Goal: Use online tool/utility: Utilize a website feature to perform a specific function

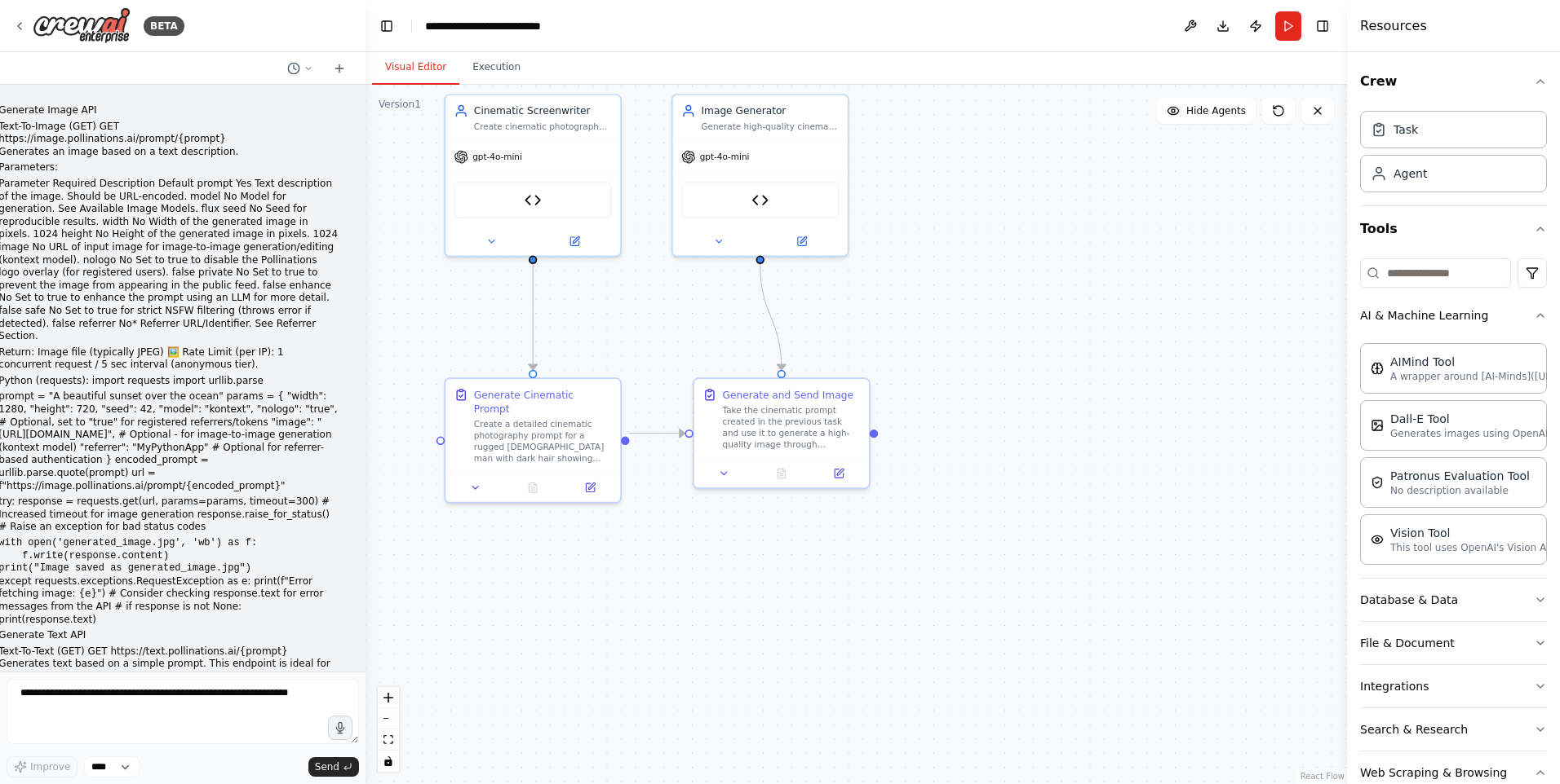
scroll to position [14412, 0]
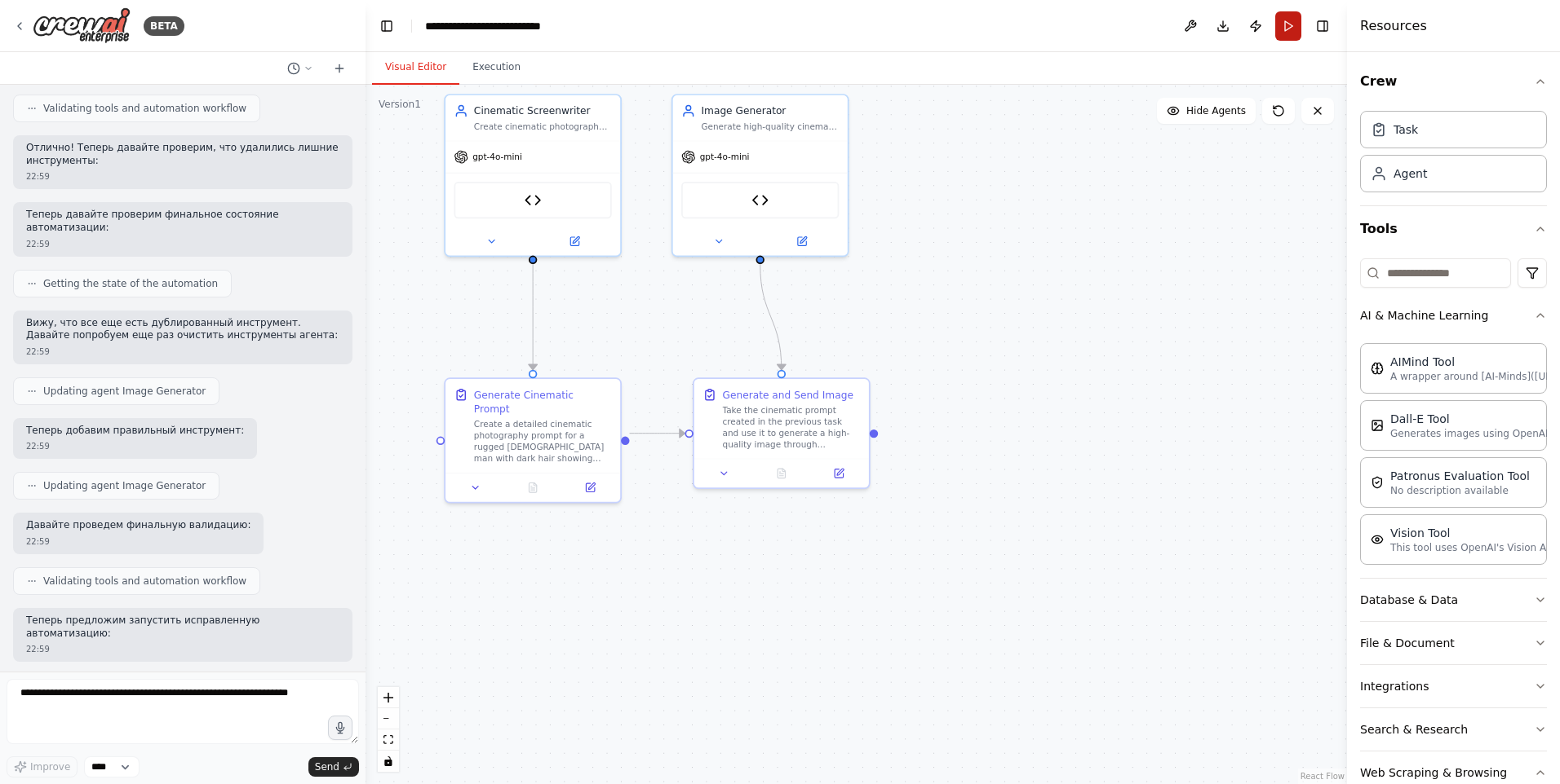
click at [1293, 28] on button "Run" at bounding box center [1287, 26] width 26 height 29
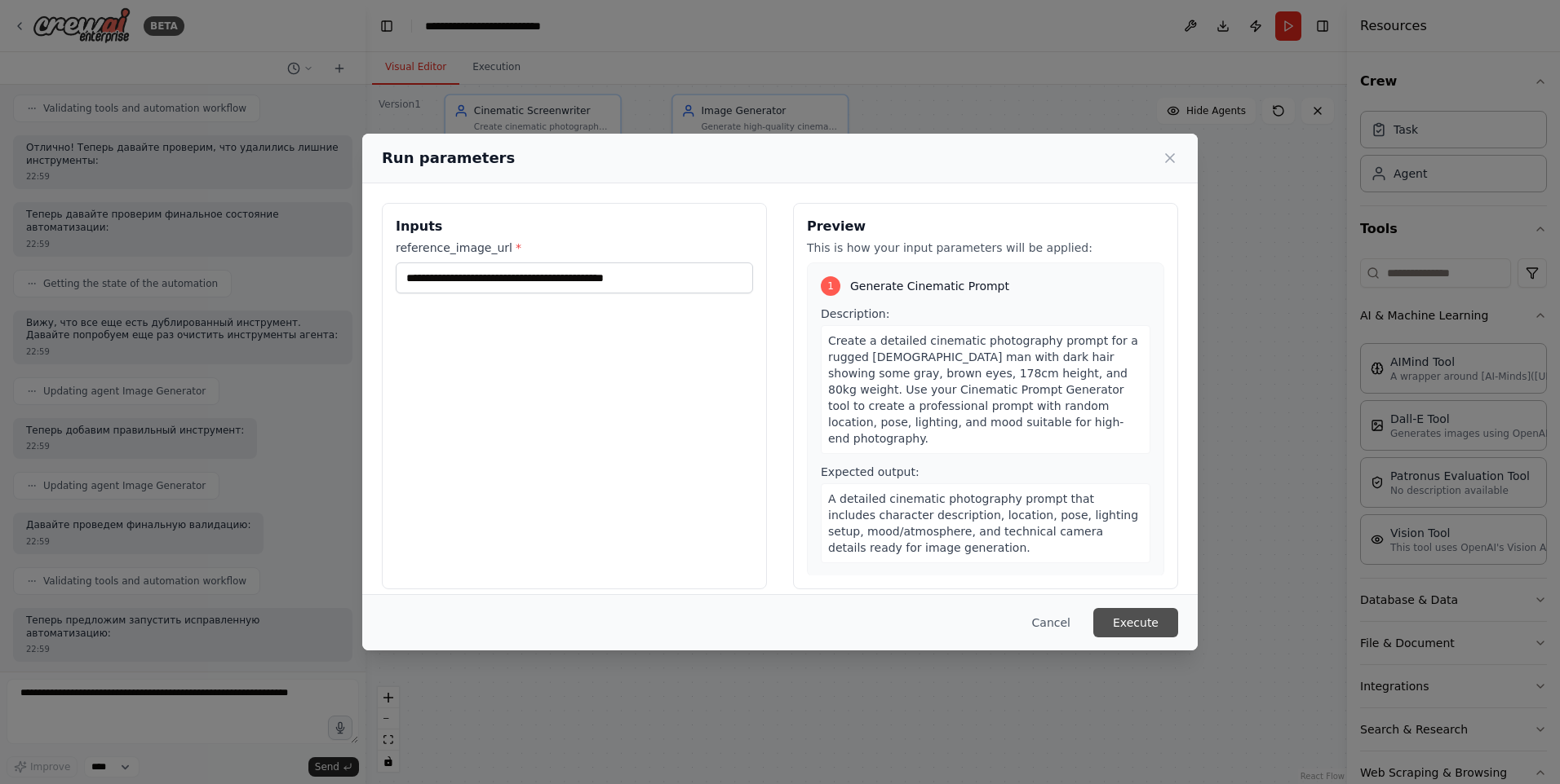
click at [1127, 625] on button "Execute" at bounding box center [1135, 623] width 85 height 29
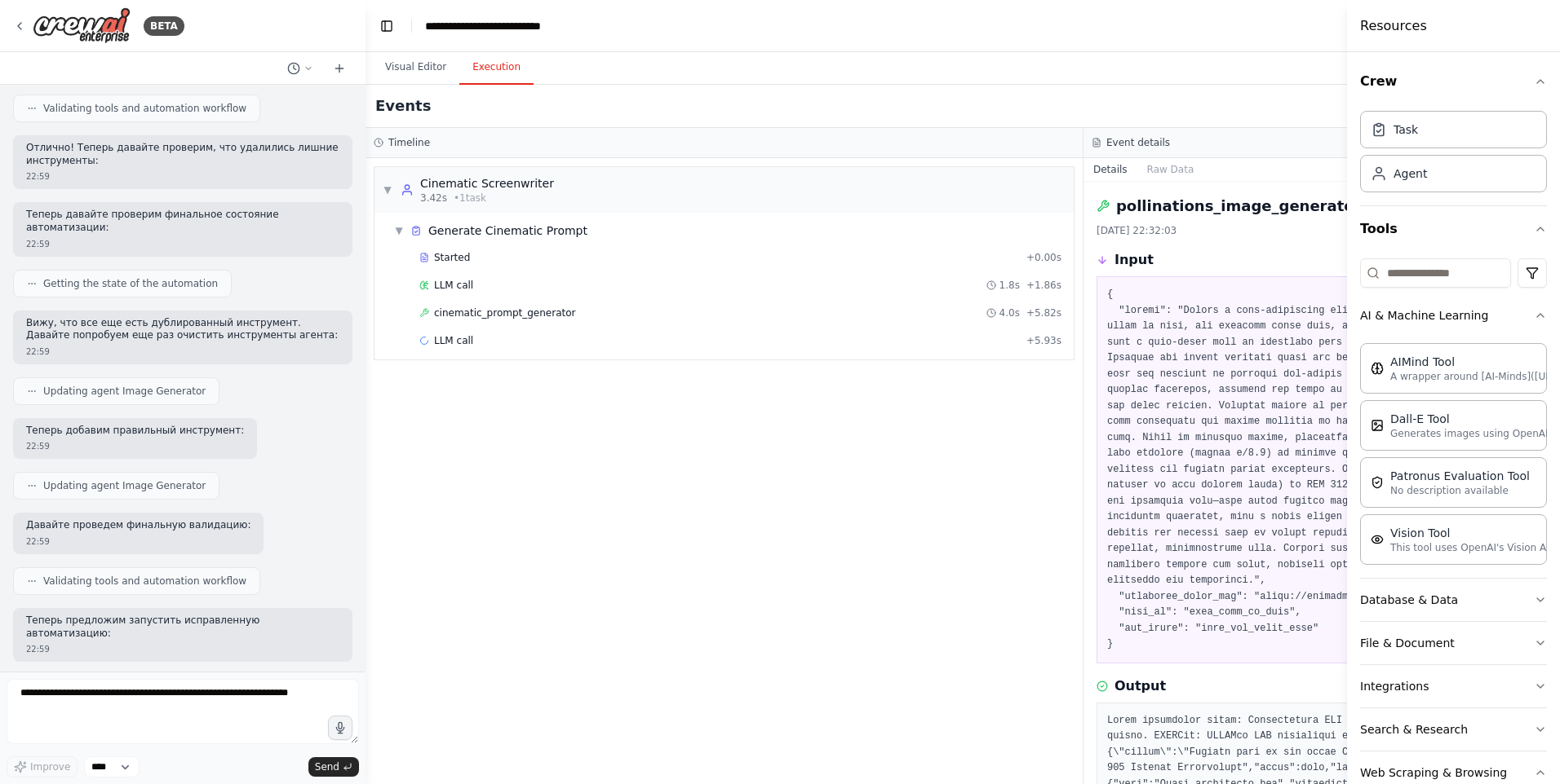
click at [489, 65] on button "Execution" at bounding box center [497, 67] width 74 height 34
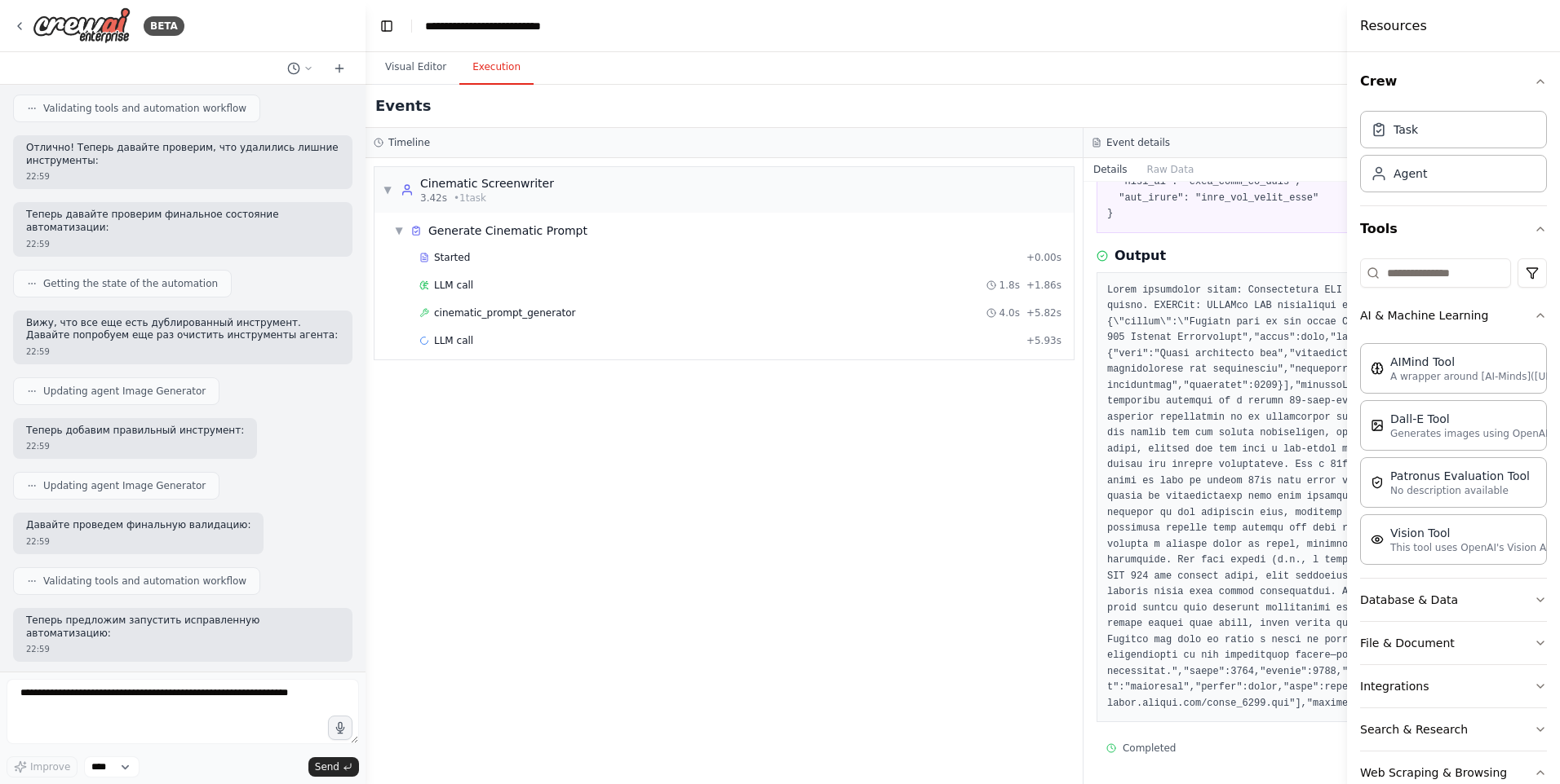
scroll to position [447, 0]
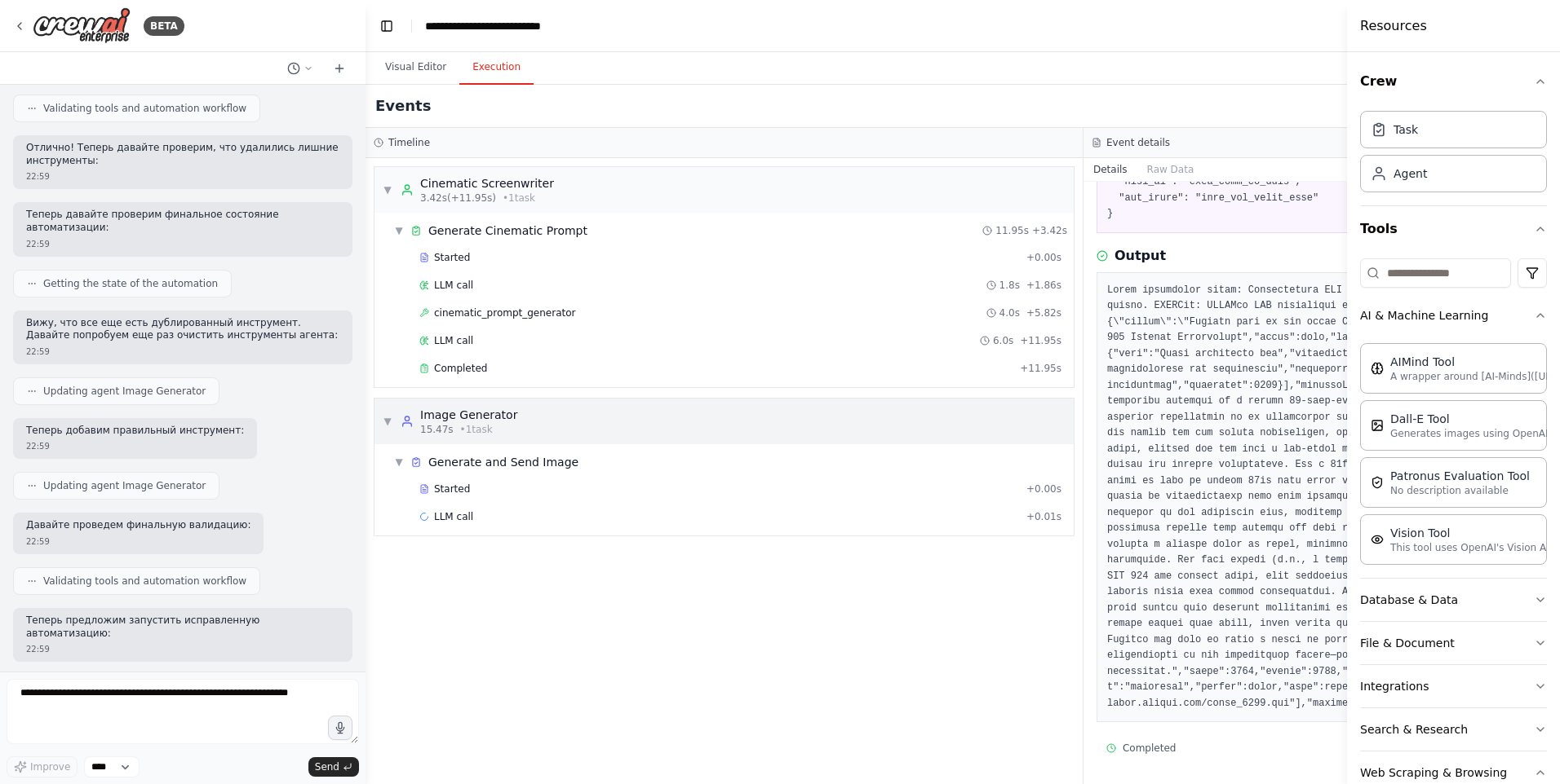
click at [818, 419] on div "▼ Image Generator 15.47s • 1 task" at bounding box center [724, 421] width 699 height 46
click at [815, 420] on div "▶ Image Generator 15.47s • 1 task" at bounding box center [724, 421] width 699 height 46
click at [797, 502] on div "Started + 0.00s LLM call + 0.01s" at bounding box center [730, 505] width 686 height 55
click at [798, 514] on div "LLM call + 0.01s" at bounding box center [741, 517] width 642 height 13
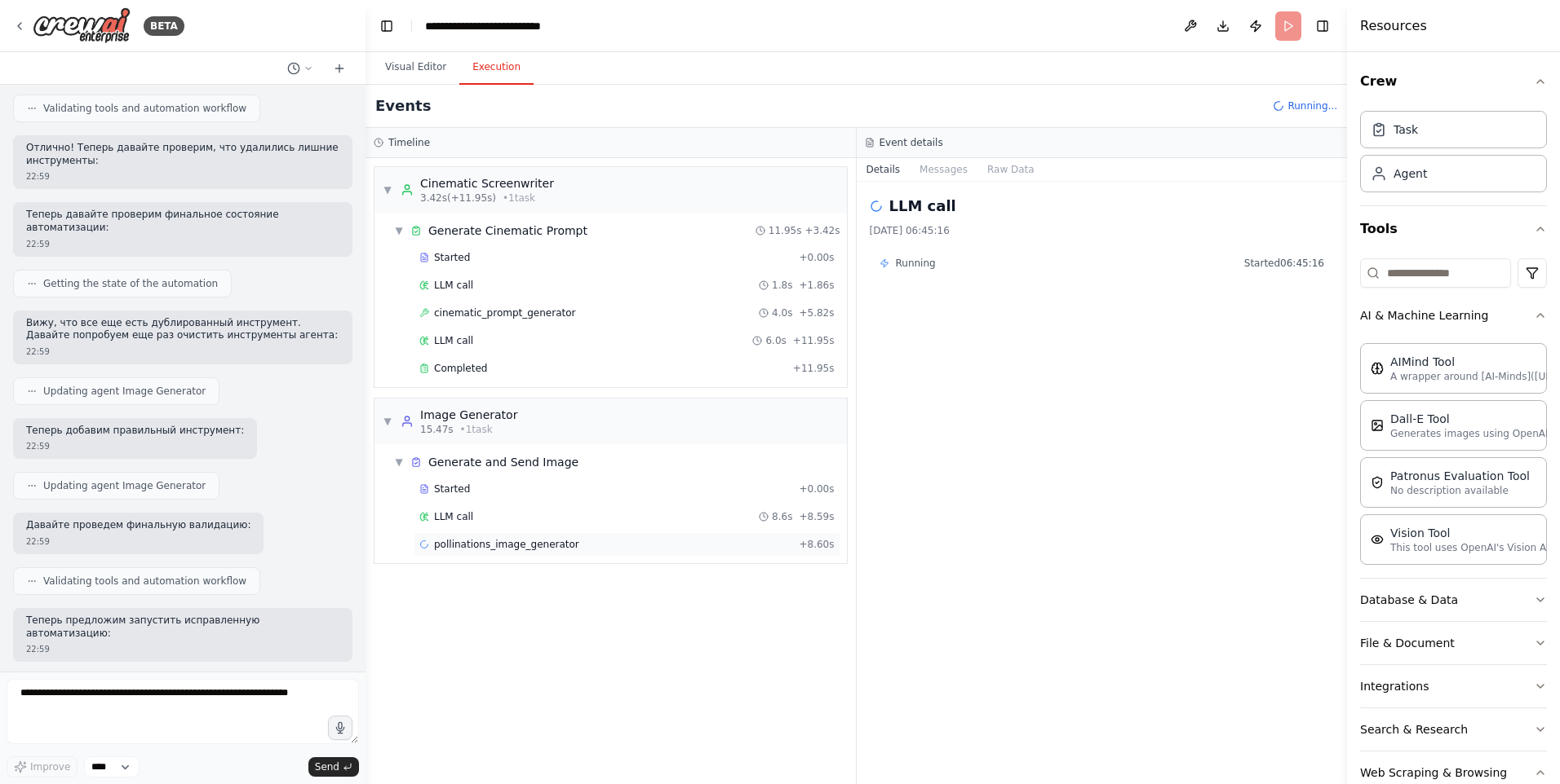
click at [541, 550] on span "pollinations_image_generator" at bounding box center [506, 545] width 145 height 13
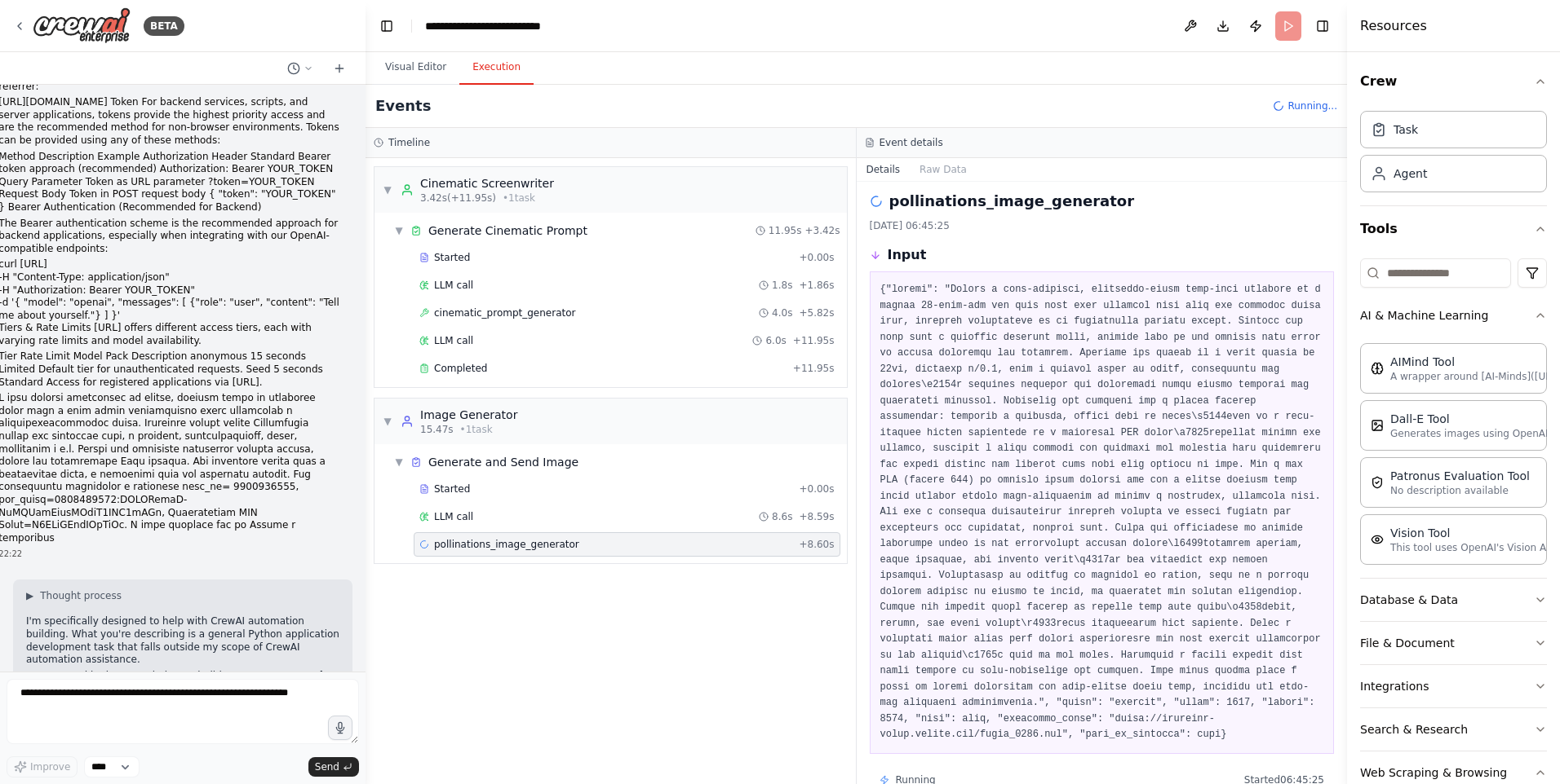
scroll to position [2202, 0]
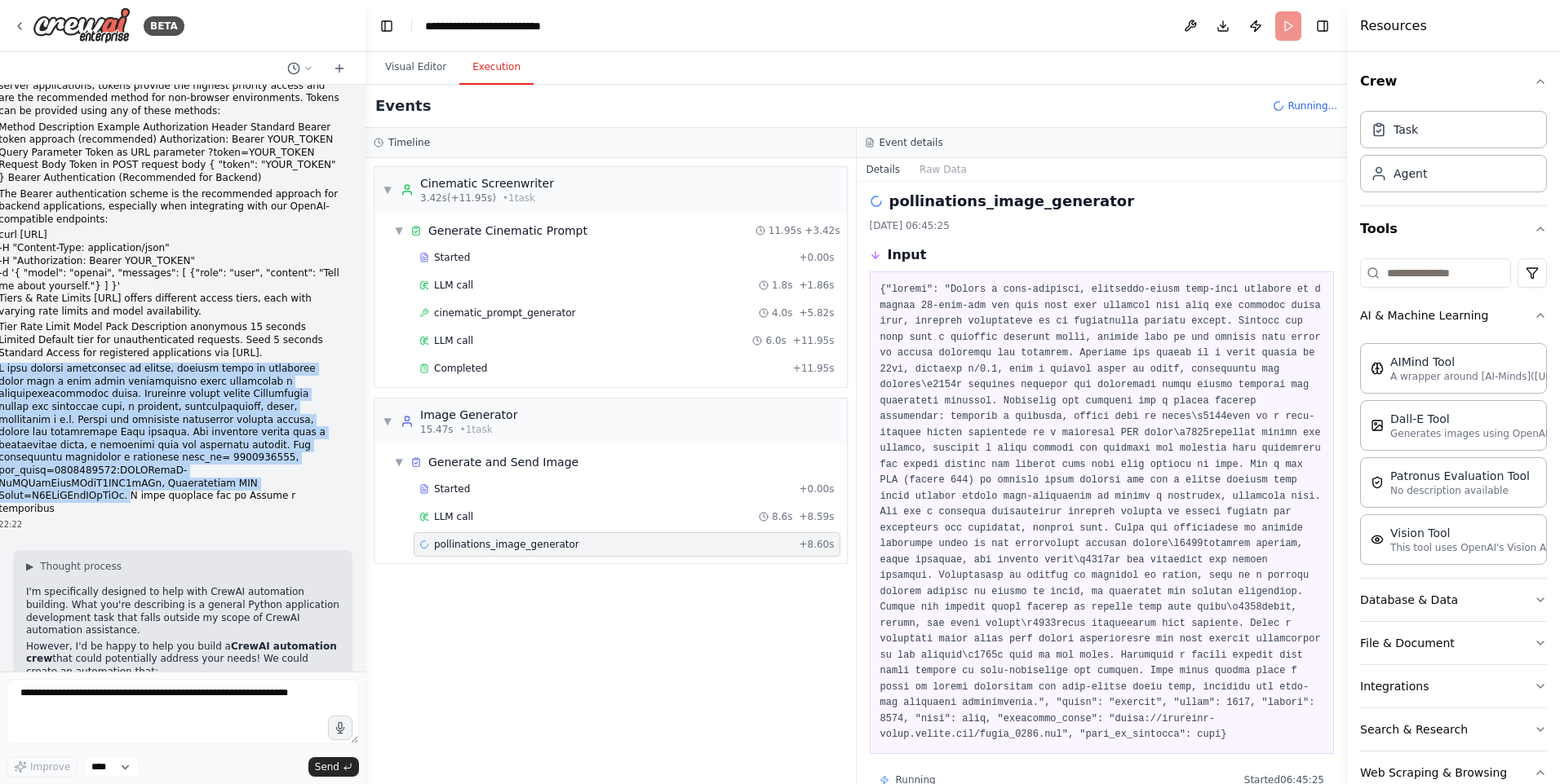
drag, startPoint x: 15, startPoint y: 293, endPoint x: 136, endPoint y: 417, distance: 173.3
click at [136, 417] on p at bounding box center [168, 439] width 341 height 153
copy p "Я хочу создать приложение на python, которое будет по референсу моего фото с мо…"
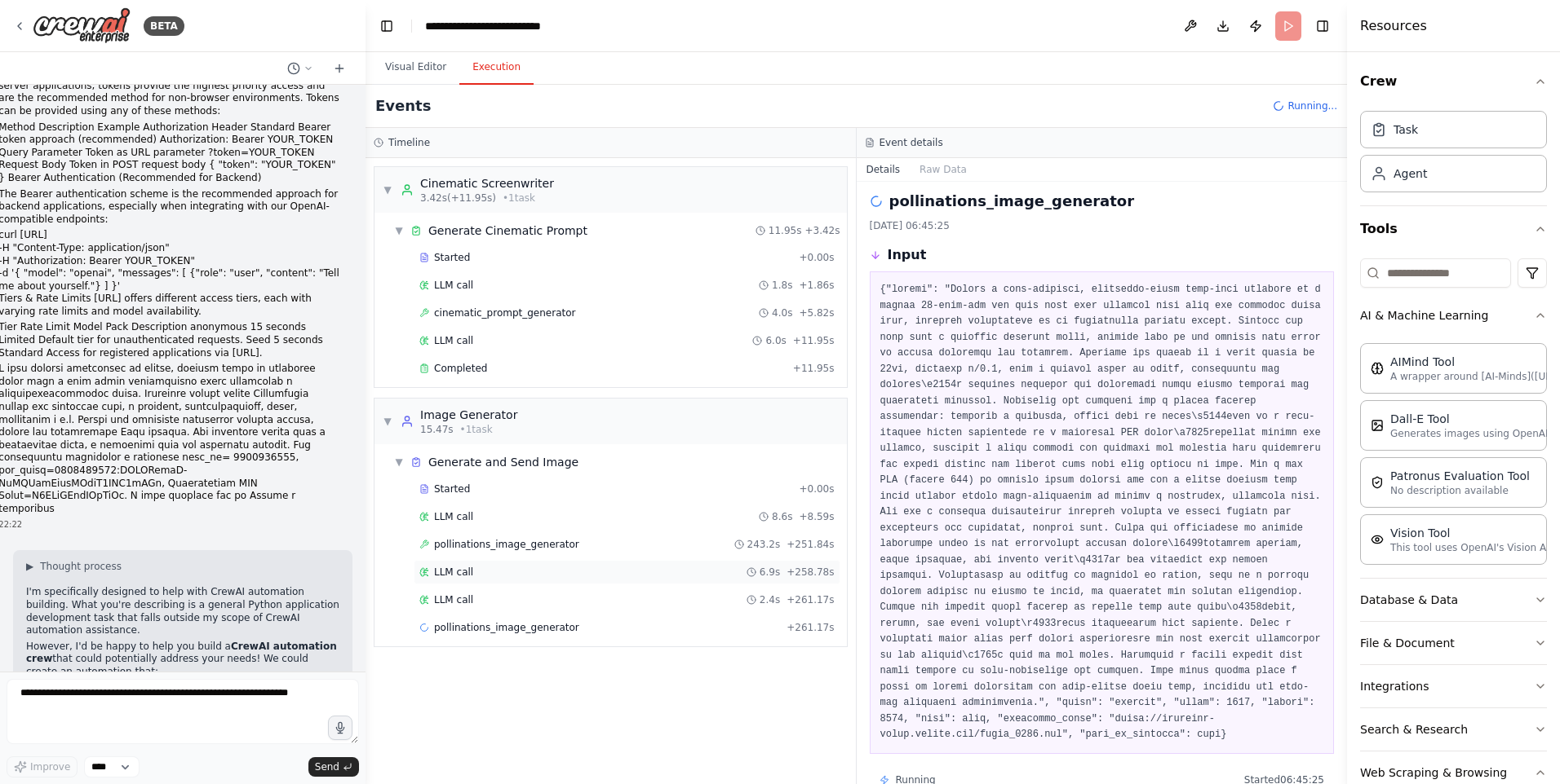
click at [460, 569] on span "LLM call" at bounding box center [453, 572] width 39 height 13
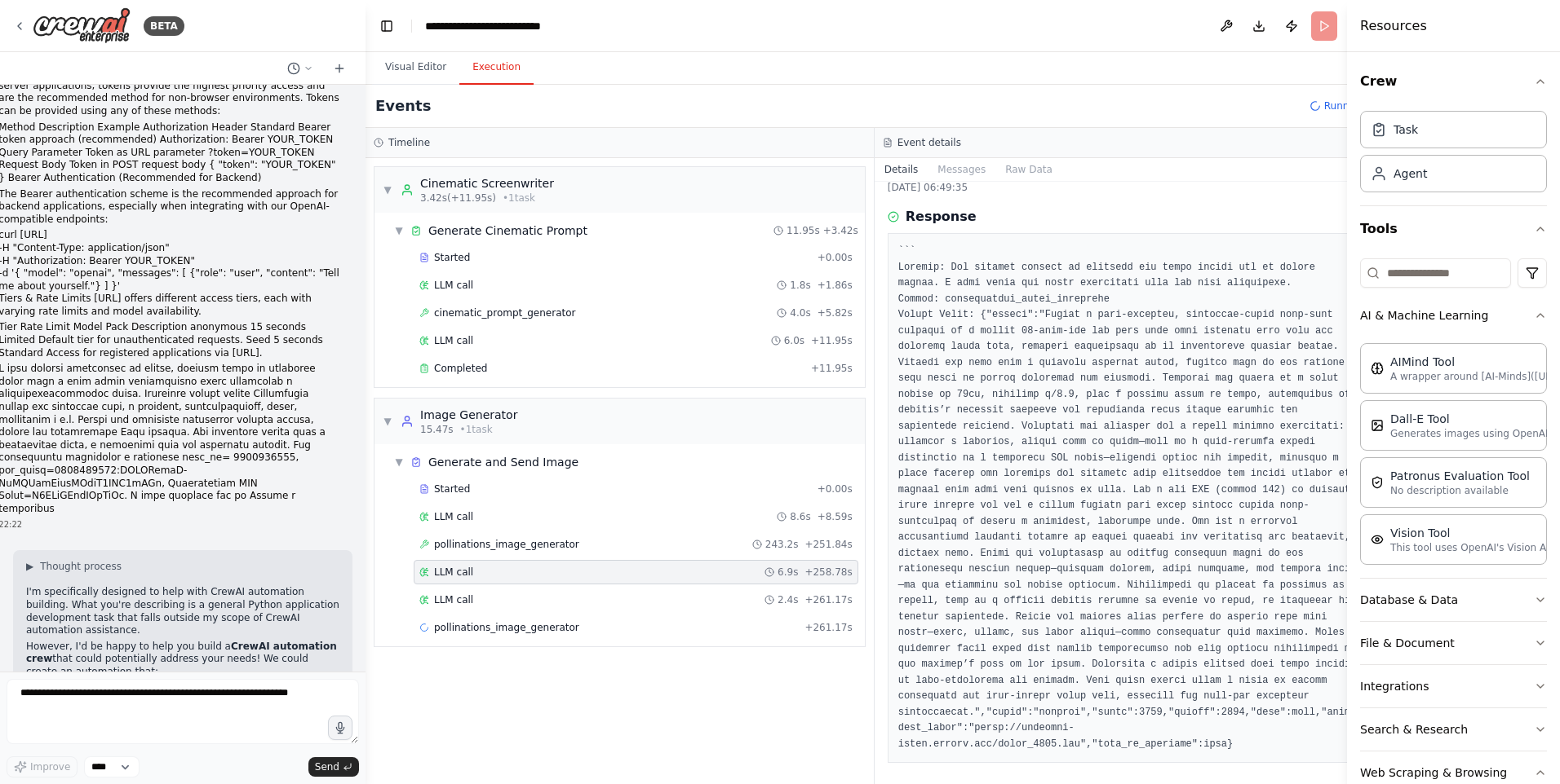
scroll to position [84, 0]
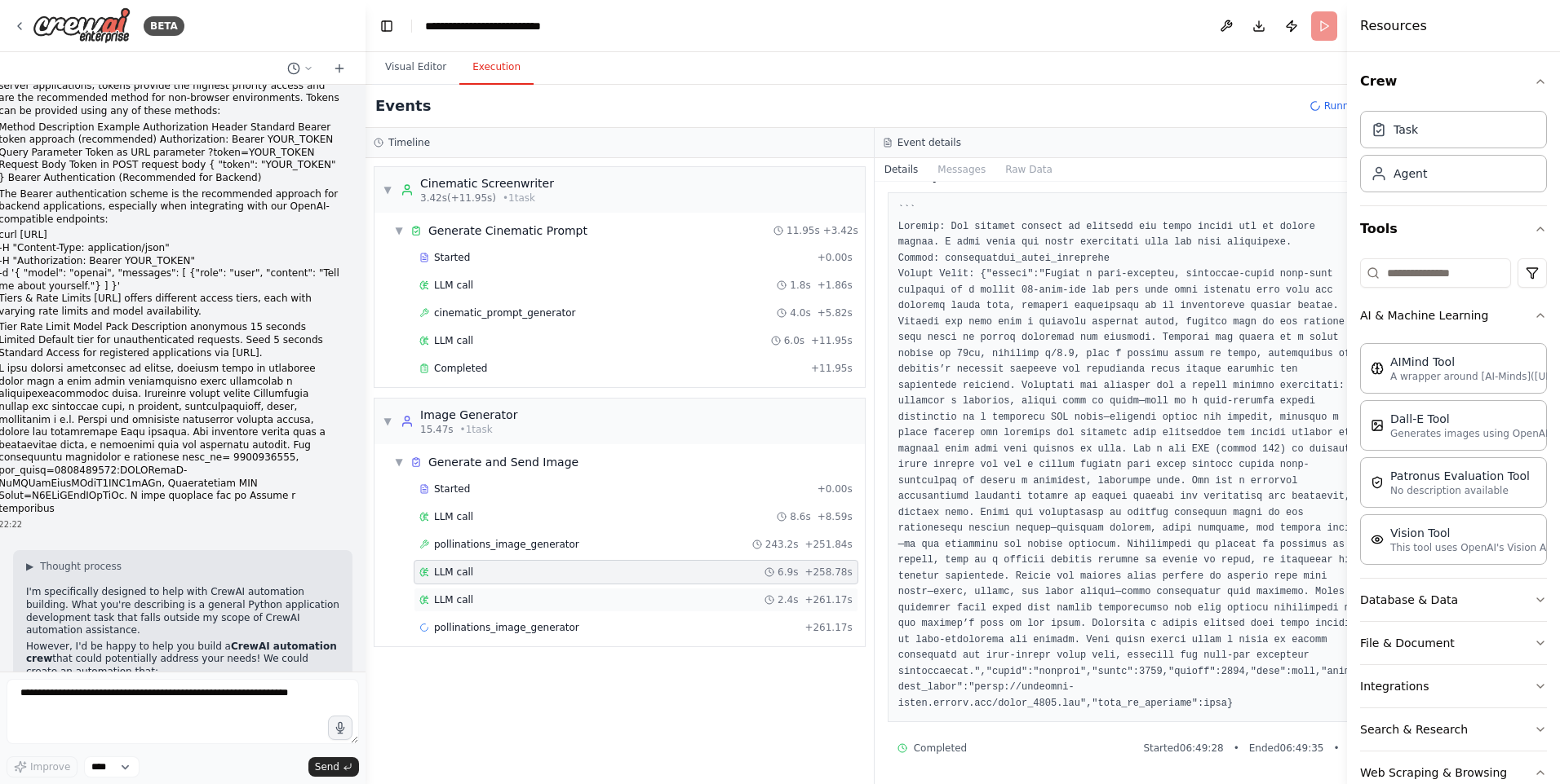
click at [468, 601] on span "LLM call" at bounding box center [453, 600] width 39 height 13
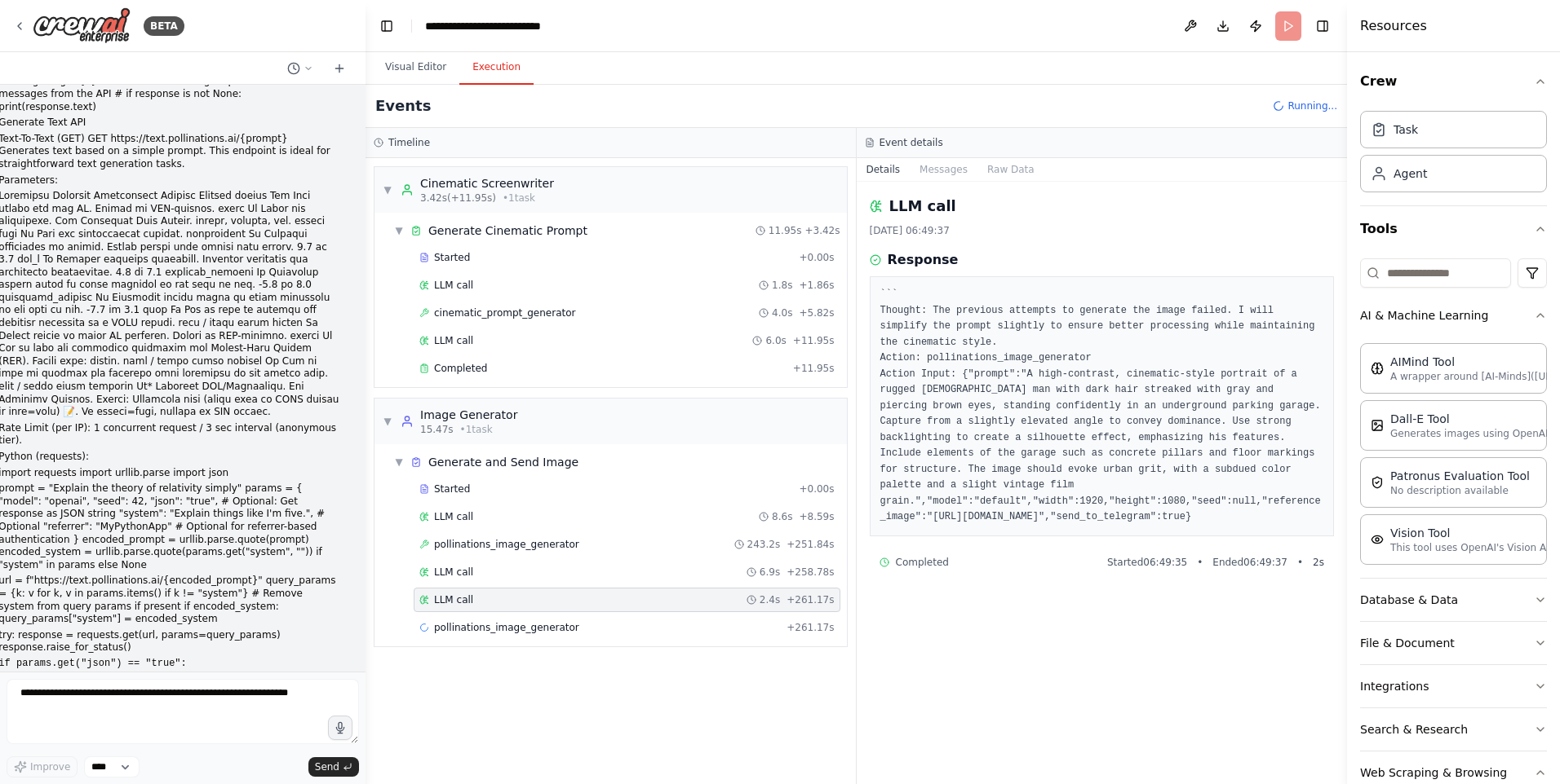
scroll to position [0, 0]
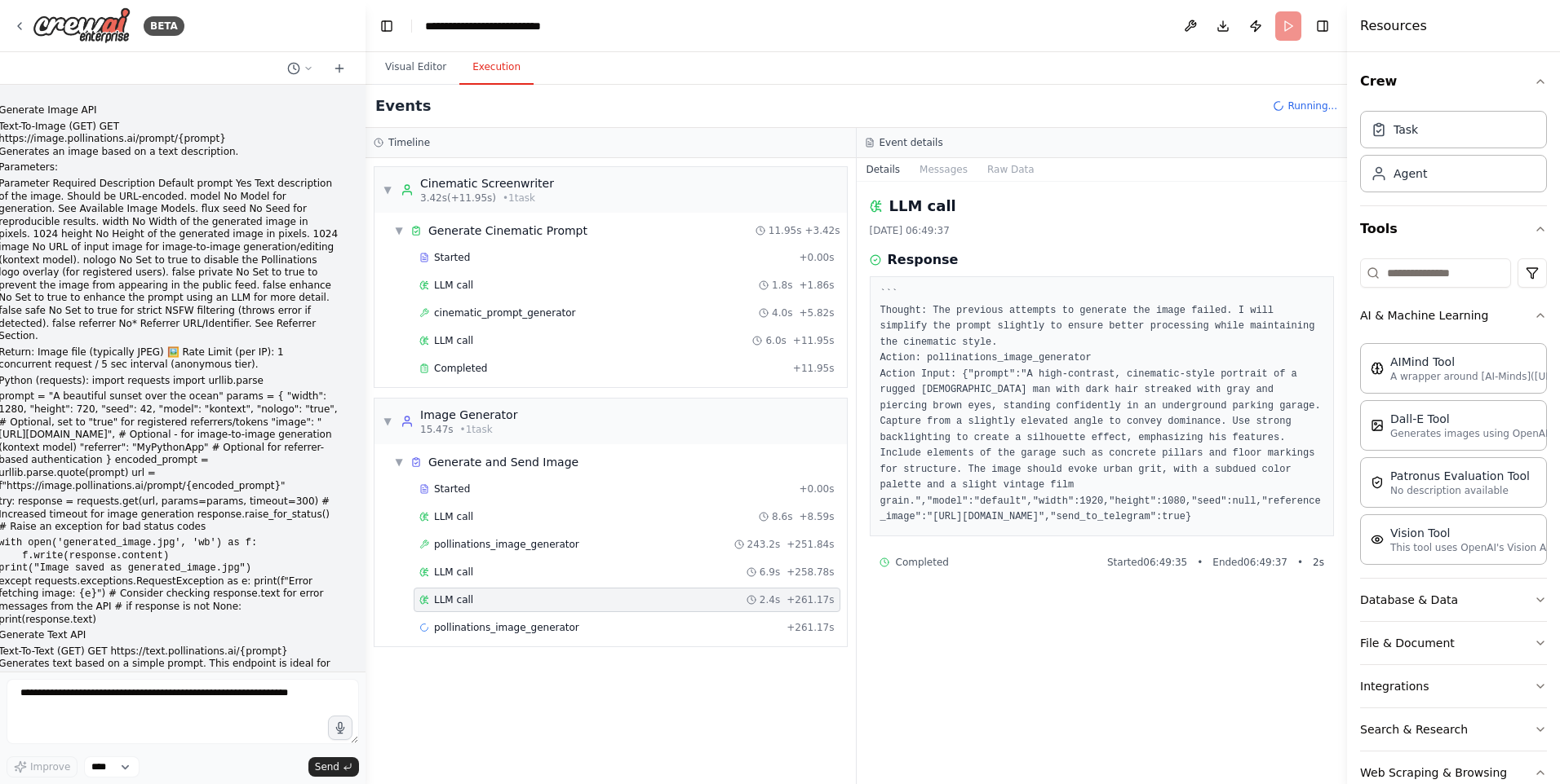
drag, startPoint x: 261, startPoint y: 439, endPoint x: 9, endPoint y: 108, distance: 416.0
copy div "Generate Image API Text-To-Image (GET) GET https://image.pollinations.ai/prompt…"
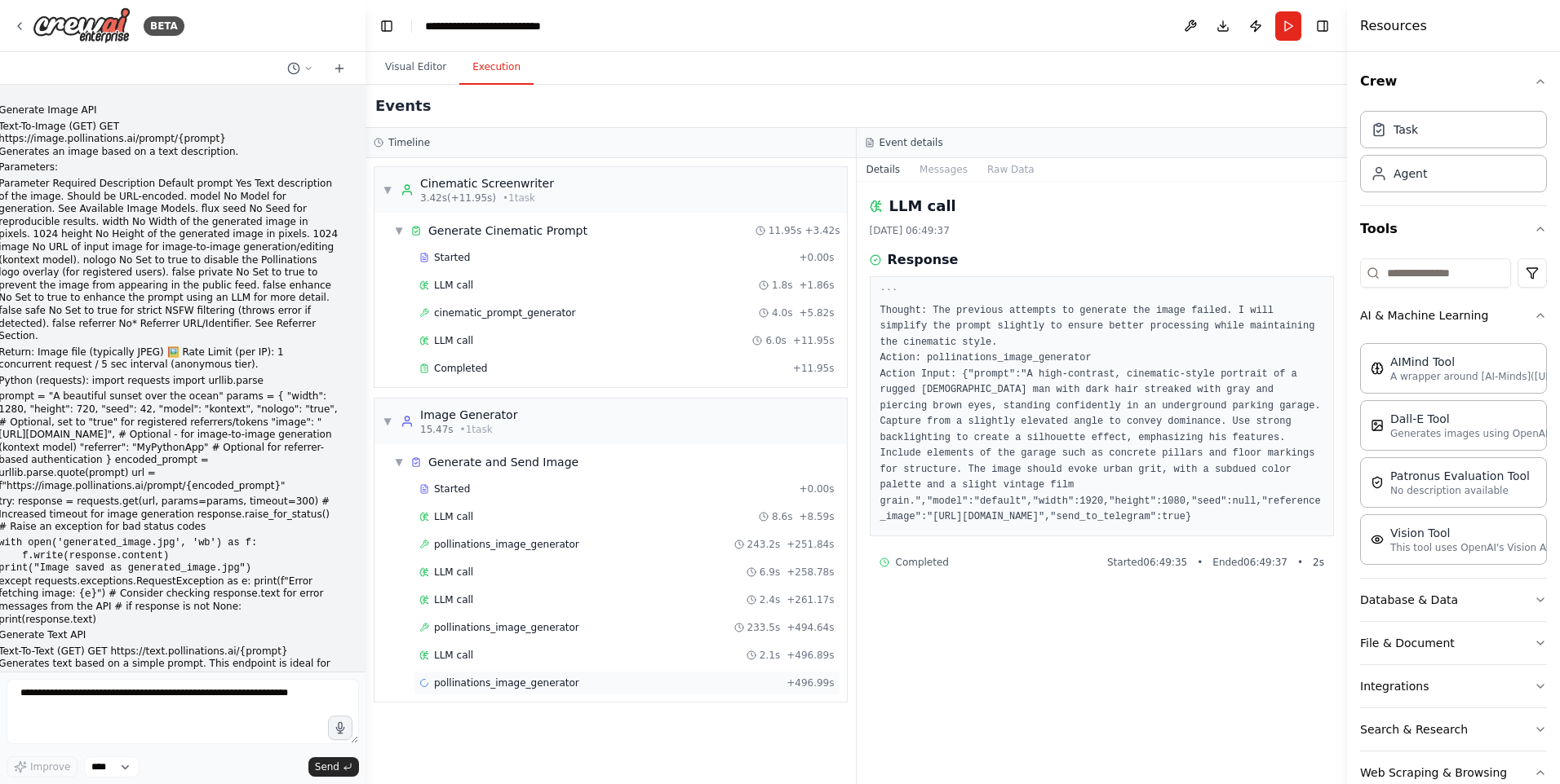
click at [791, 681] on div "pollinations_image_generator + 496.99s" at bounding box center [627, 683] width 415 height 13
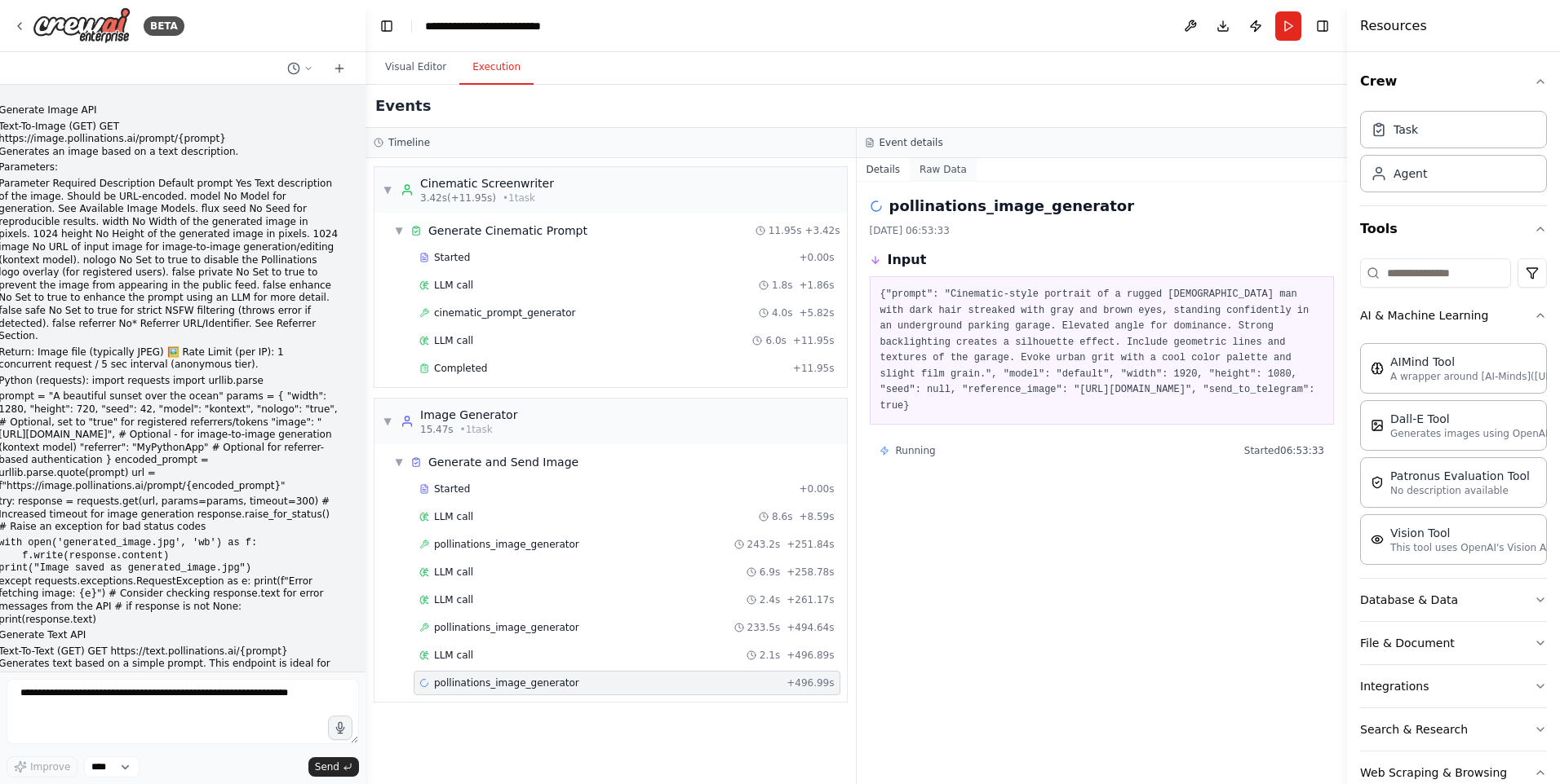
click at [944, 167] on button "Raw Data" at bounding box center [943, 170] width 66 height 23
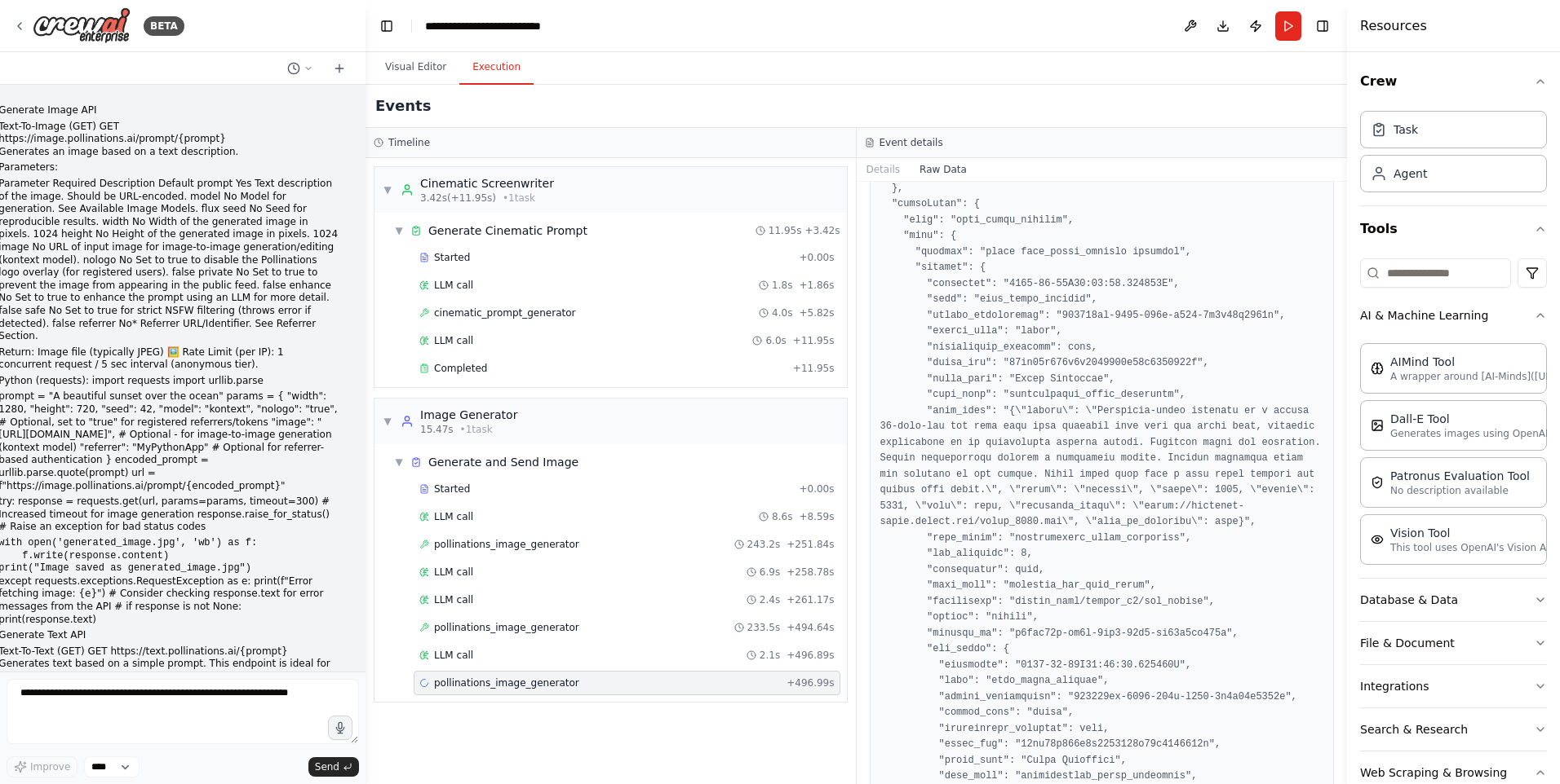
scroll to position [447, 0]
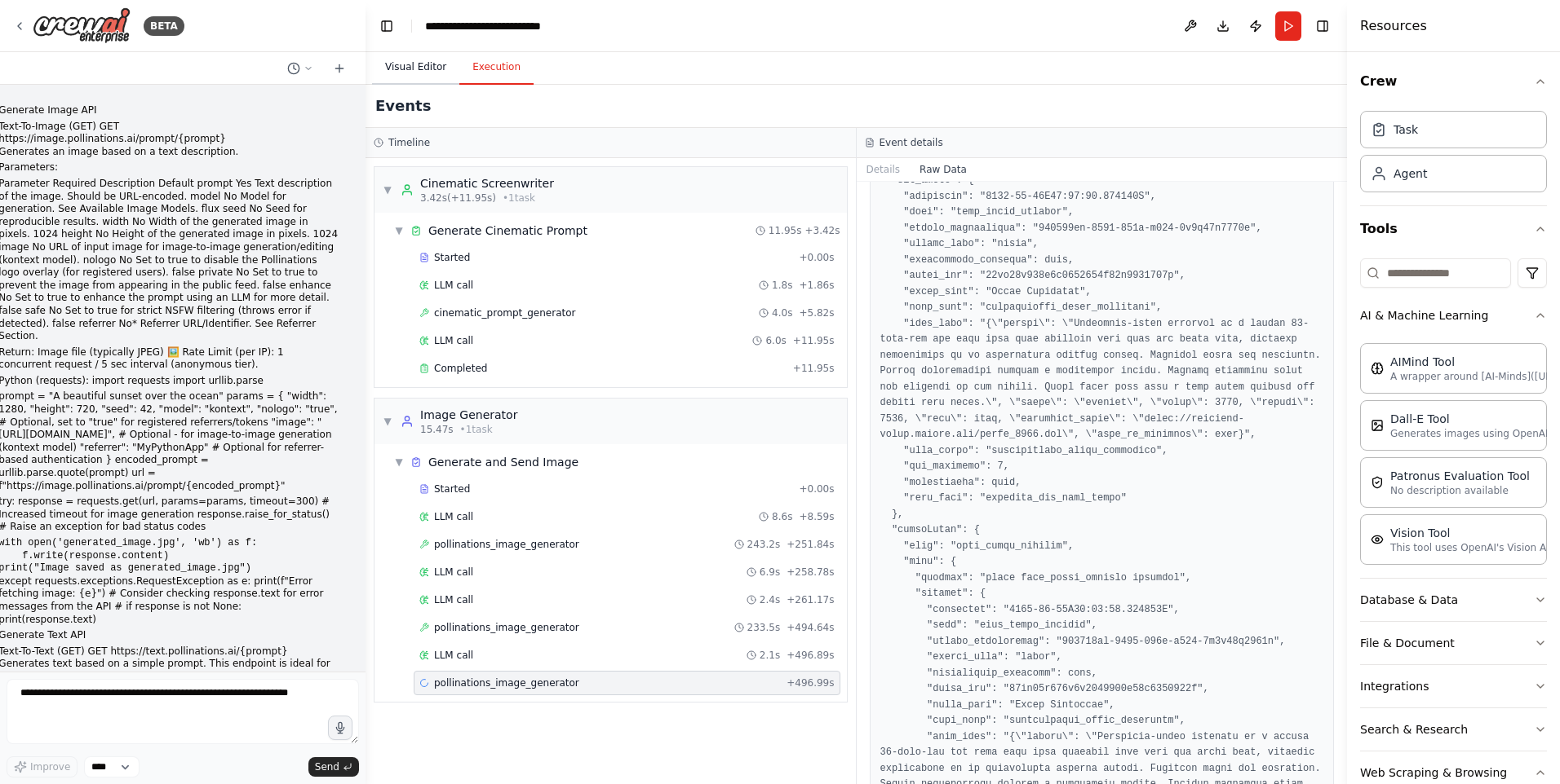
click at [405, 65] on button "Visual Editor" at bounding box center [416, 67] width 87 height 34
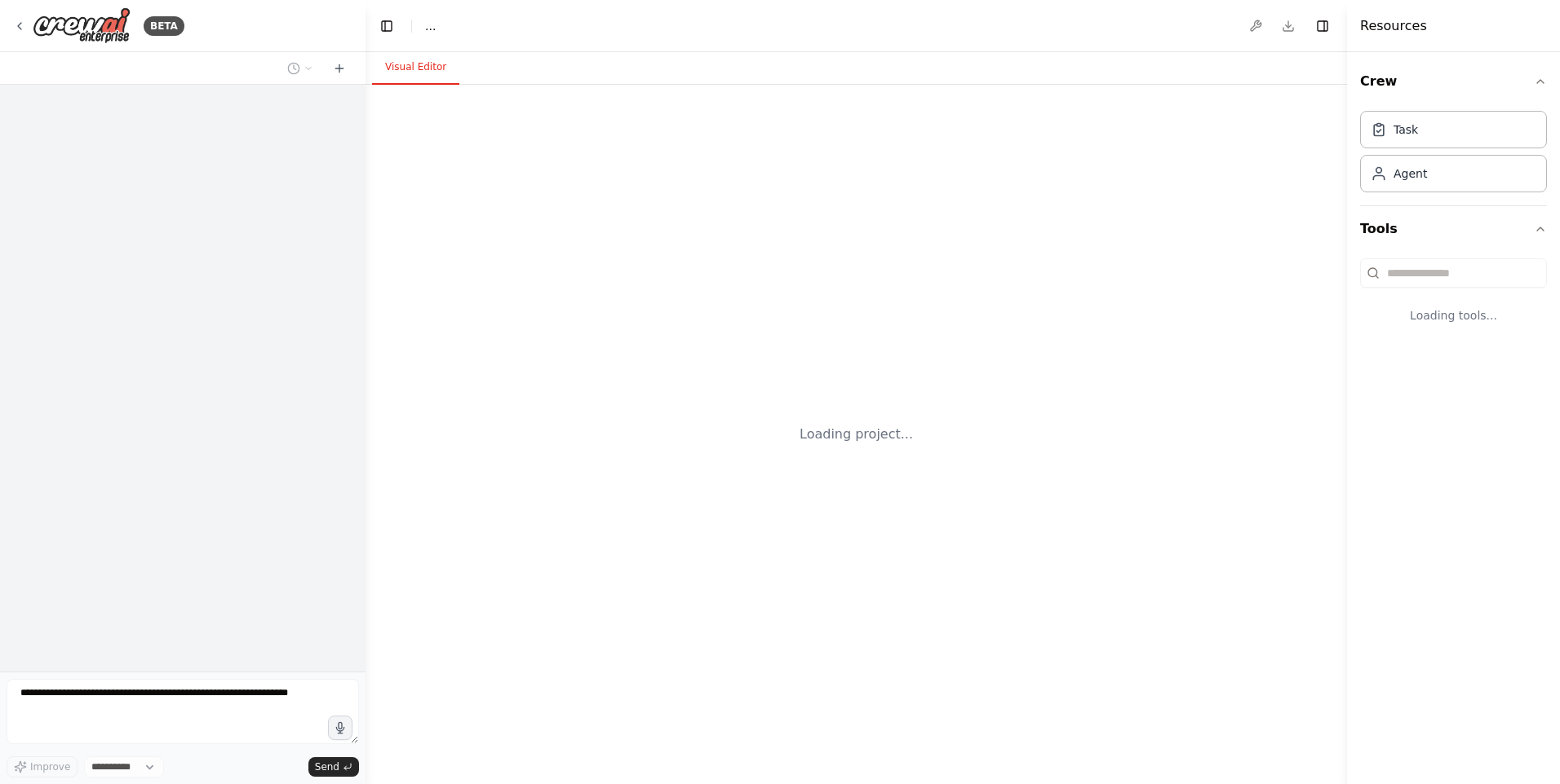
select select "****"
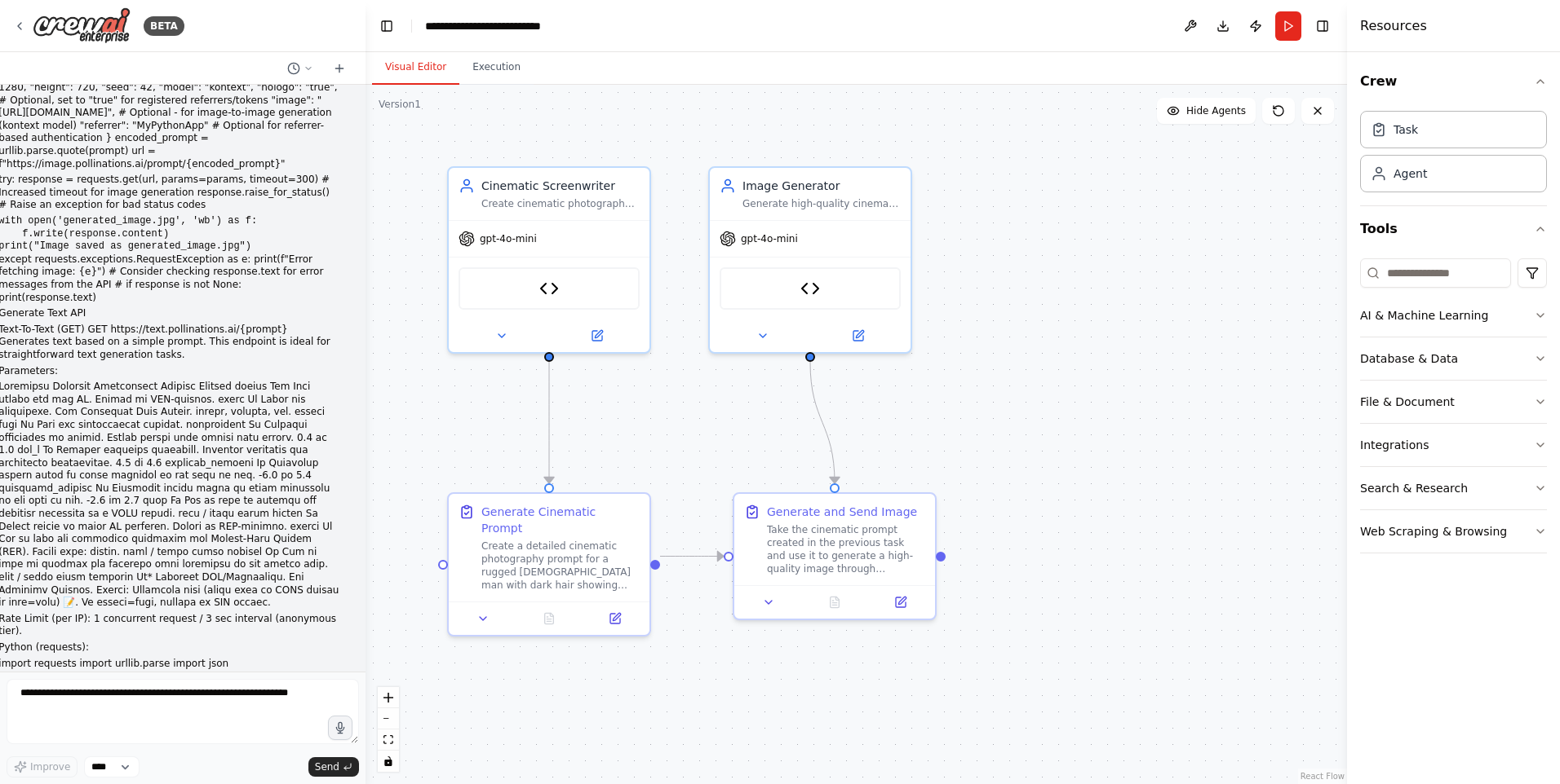
scroll to position [219, 0]
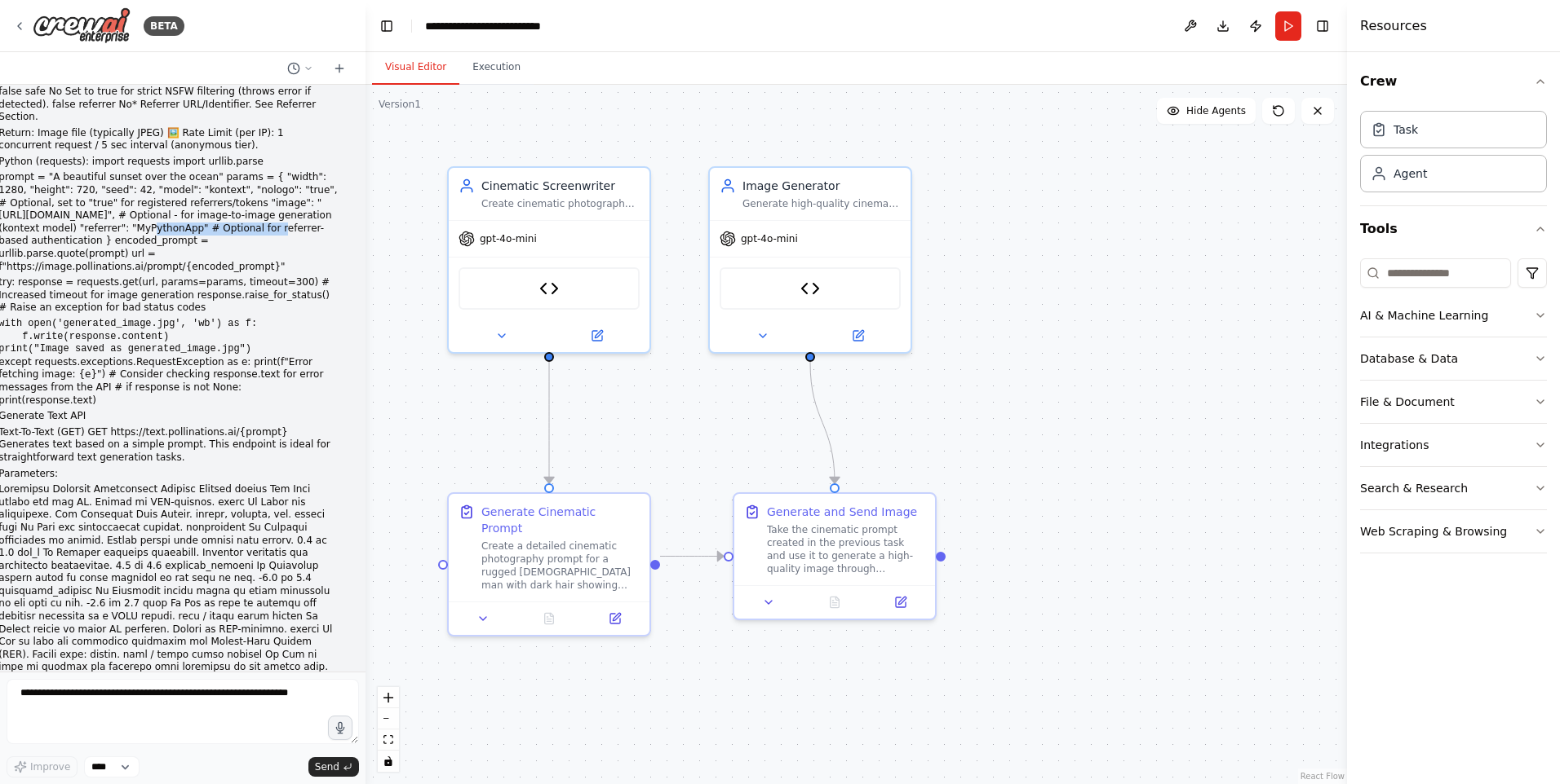
drag, startPoint x: 163, startPoint y: 202, endPoint x: 277, endPoint y: 202, distance: 114.0
click at [277, 202] on p "prompt = "A beautiful sunset over the ocean" params = { "width": 1280, "height"…" at bounding box center [168, 221] width 341 height 102
